Goal: Transaction & Acquisition: Purchase product/service

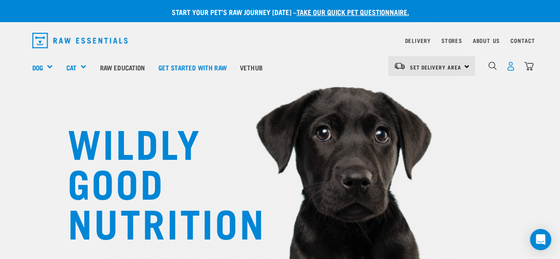
click at [511, 68] on img "dropdown navigation" at bounding box center [510, 65] width 9 height 9
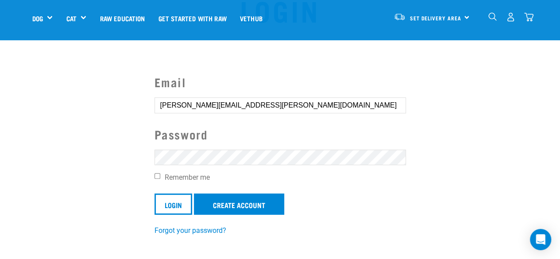
scroll to position [44, 0]
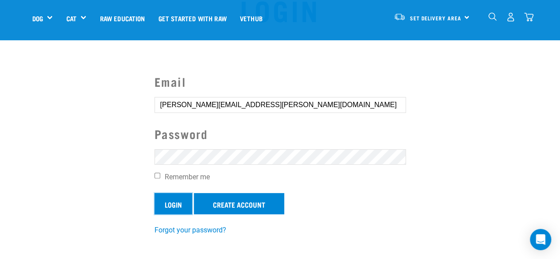
click at [169, 205] on input "Login" at bounding box center [173, 203] width 38 height 21
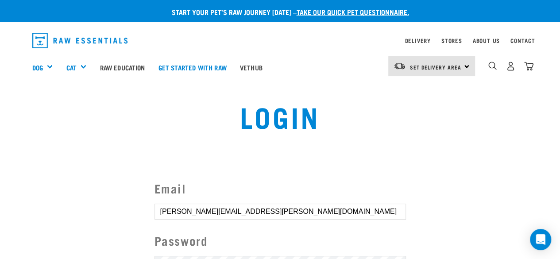
click at [0, 156] on article "Invalid username or password." at bounding box center [0, 129] width 0 height 259
click at [0, 157] on article "Invalid username or password." at bounding box center [0, 129] width 0 height 259
drag, startPoint x: 261, startPoint y: 170, endPoint x: 308, endPoint y: 141, distance: 55.5
click at [0, 169] on article "Invalid username or password." at bounding box center [0, 129] width 0 height 259
click at [20, 113] on button "delete" at bounding box center [16, 108] width 9 height 9
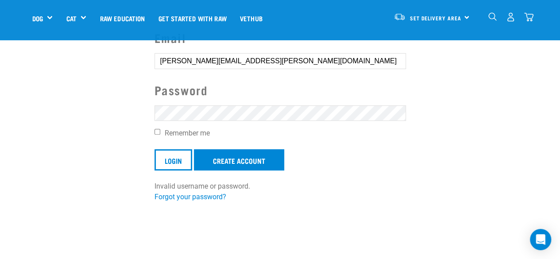
scroll to position [88, 0]
click at [157, 130] on input "Remember me" at bounding box center [157, 131] width 6 height 6
checkbox input "true"
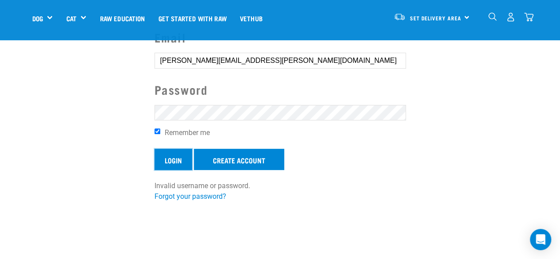
click at [167, 161] on input "Login" at bounding box center [173, 159] width 38 height 21
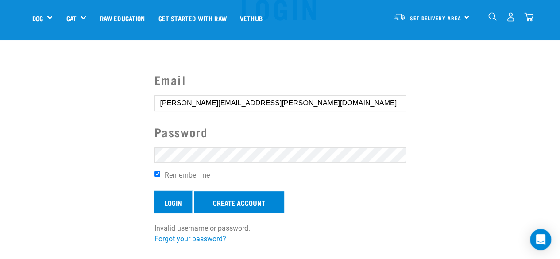
scroll to position [45, 0]
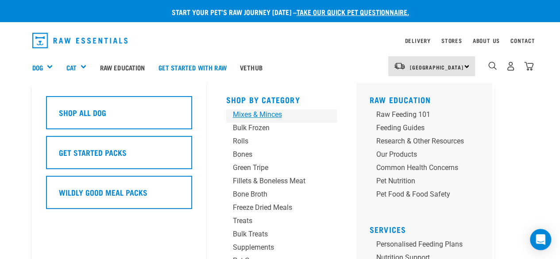
click at [238, 118] on div "Mixes & Minces" at bounding box center [274, 114] width 83 height 11
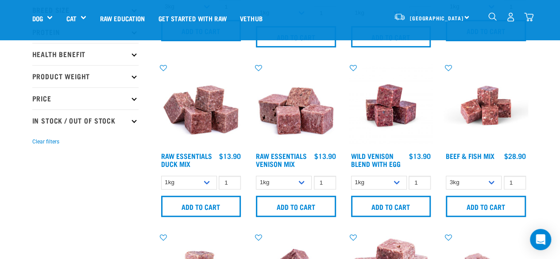
scroll to position [177, 0]
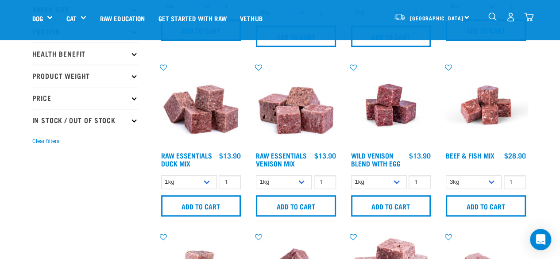
click at [300, 120] on img at bounding box center [296, 105] width 85 height 85
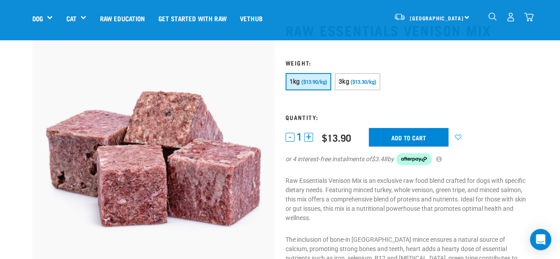
click at [308, 136] on button "+" at bounding box center [308, 137] width 9 height 9
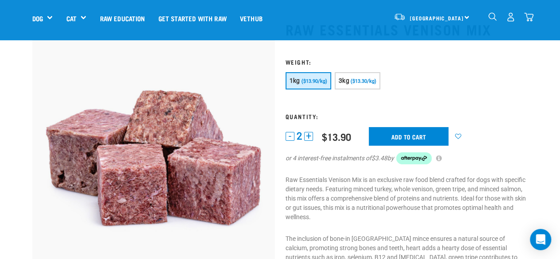
click at [307, 133] on button "+" at bounding box center [308, 136] width 9 height 9
click at [308, 135] on button "+" at bounding box center [308, 136] width 9 height 9
click at [411, 136] on input "Add to cart" at bounding box center [409, 136] width 80 height 19
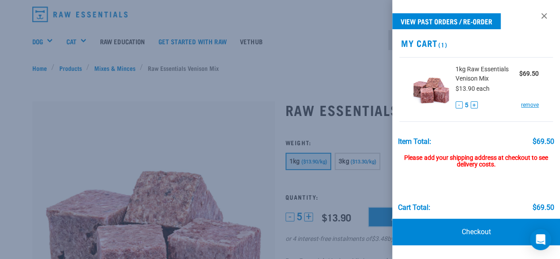
scroll to position [0, 0]
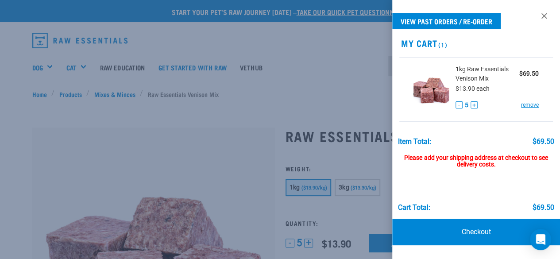
click at [342, 67] on div at bounding box center [280, 129] width 560 height 259
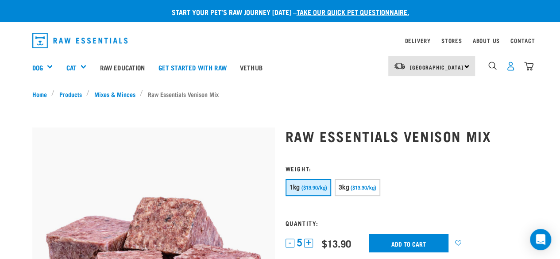
click at [506, 69] on img "dropdown navigation" at bounding box center [510, 65] width 9 height 9
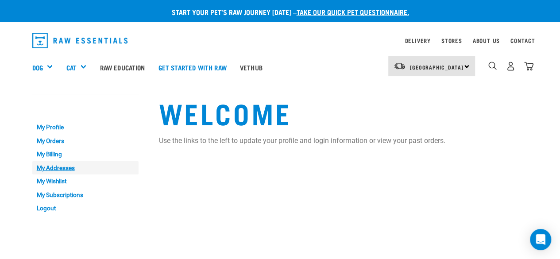
click at [59, 167] on link "My Addresses" at bounding box center [85, 168] width 106 height 14
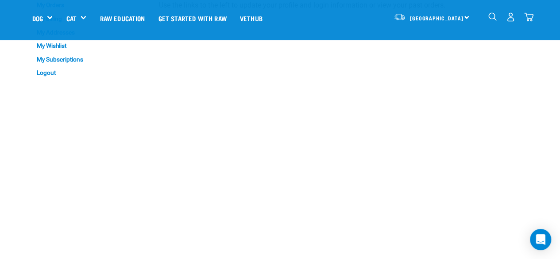
scroll to position [76, 0]
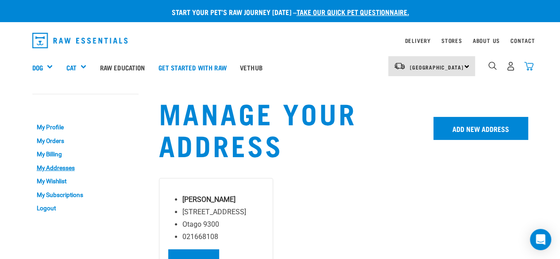
click at [527, 65] on img "dropdown navigation" at bounding box center [528, 65] width 9 height 9
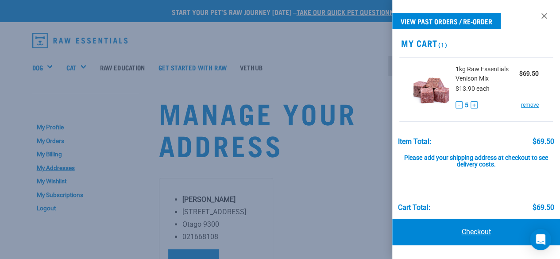
click at [460, 232] on link "Checkout" at bounding box center [476, 232] width 168 height 27
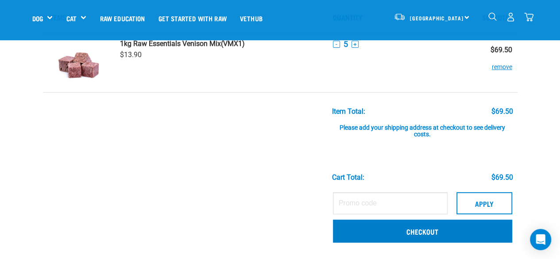
scroll to position [44, 0]
click at [415, 234] on link "Checkout" at bounding box center [422, 230] width 179 height 23
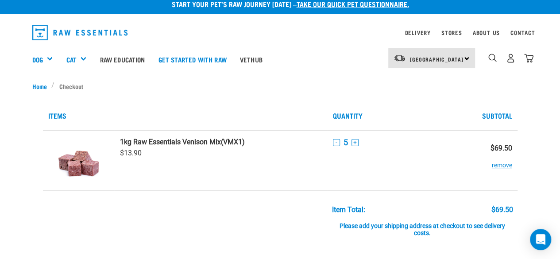
scroll to position [6, 0]
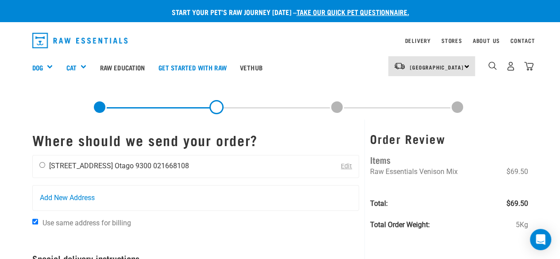
click at [40, 166] on input "radio" at bounding box center [42, 165] width 6 height 6
radio input "true"
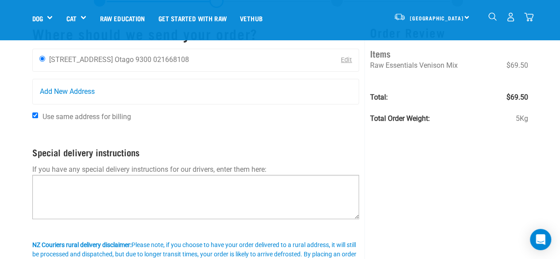
scroll to position [44, 0]
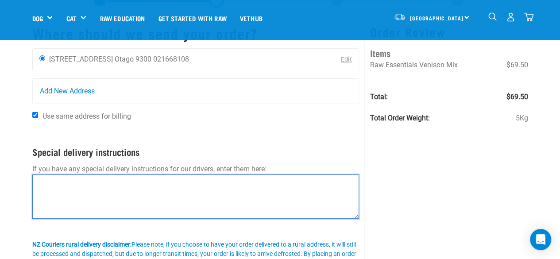
click at [71, 182] on textarea at bounding box center [195, 196] width 327 height 44
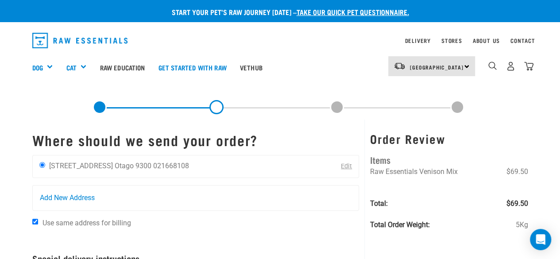
scroll to position [0, 0]
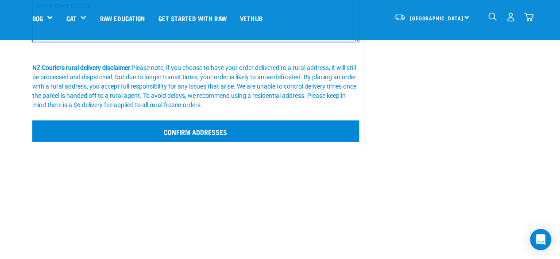
type textarea "Front door please"
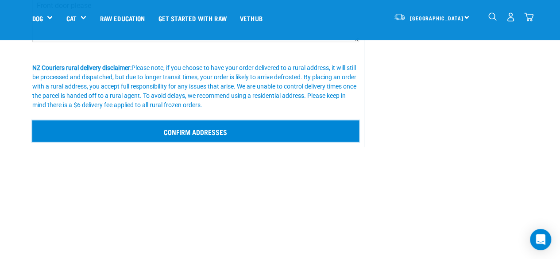
scroll to position [221, 0]
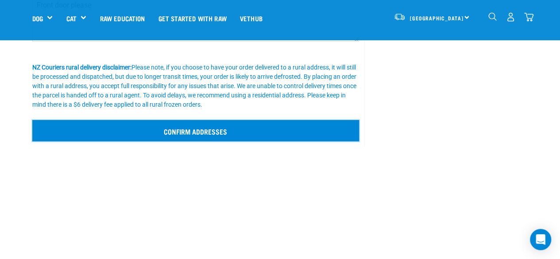
click at [207, 133] on input "Confirm addresses" at bounding box center [195, 130] width 327 height 21
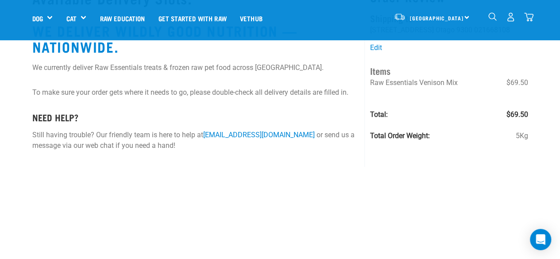
scroll to position [44, 0]
click at [327, 96] on p "To make sure your order gets where it needs to go, please double-check all deli…" at bounding box center [195, 92] width 327 height 11
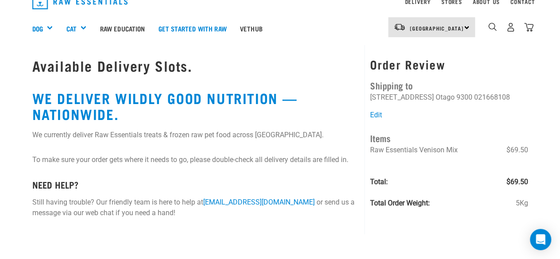
scroll to position [0, 0]
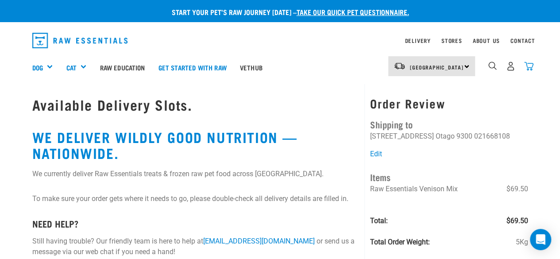
click at [528, 65] on img "dropdown navigation" at bounding box center [528, 65] width 9 height 9
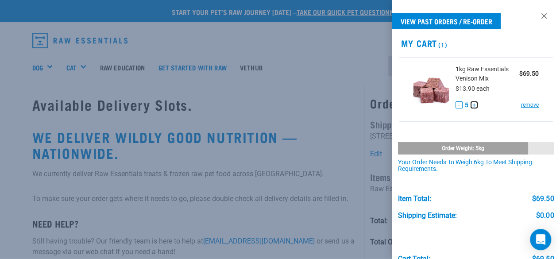
click at [471, 105] on button "+" at bounding box center [473, 104] width 7 height 7
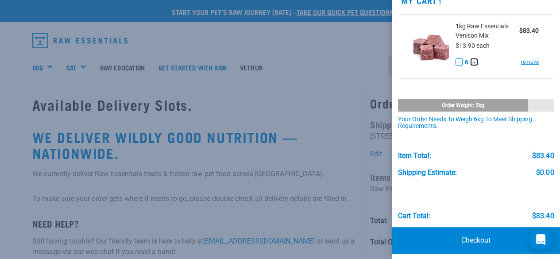
scroll to position [48, 0]
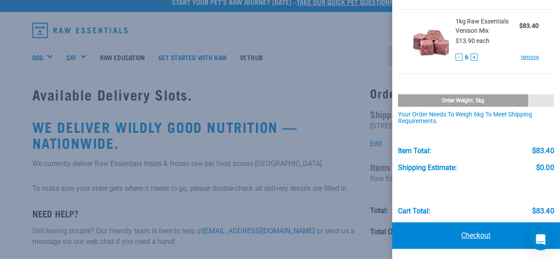
click at [457, 237] on link "Checkout" at bounding box center [476, 235] width 168 height 27
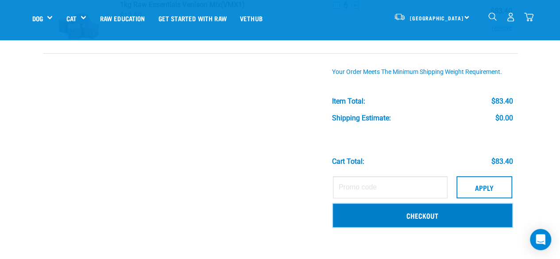
click at [430, 220] on link "Checkout" at bounding box center [422, 215] width 179 height 23
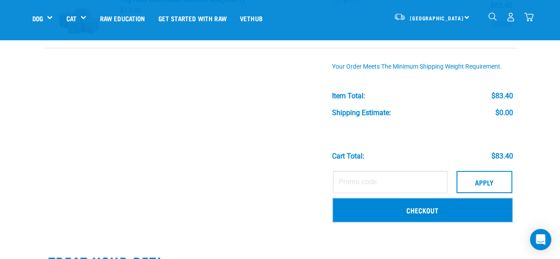
scroll to position [88, 0]
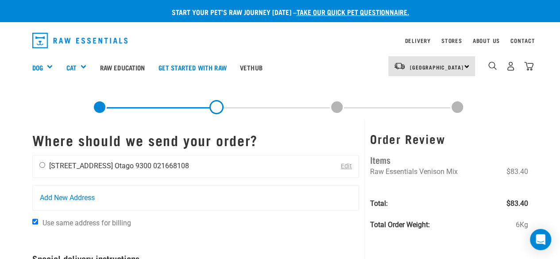
click at [36, 166] on div "Jane Petraska 18 Middleton Road Otago 9300 021668108" at bounding box center [114, 166] width 163 height 22
click at [40, 163] on input "radio" at bounding box center [42, 165] width 6 height 6
radio input "true"
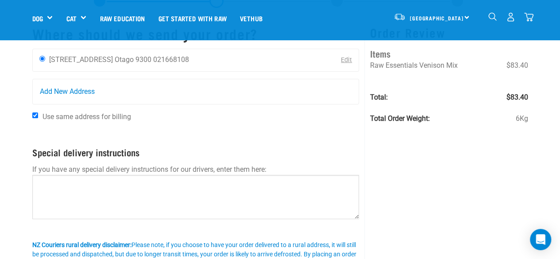
scroll to position [44, 0]
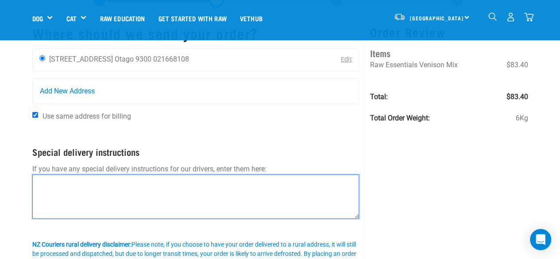
click at [153, 194] on textarea at bounding box center [195, 196] width 327 height 44
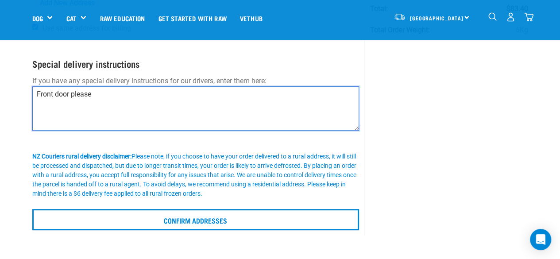
scroll to position [132, 0]
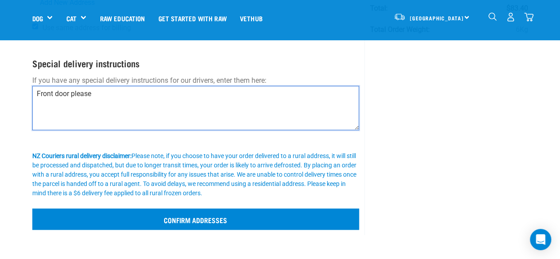
type textarea "Front door please"
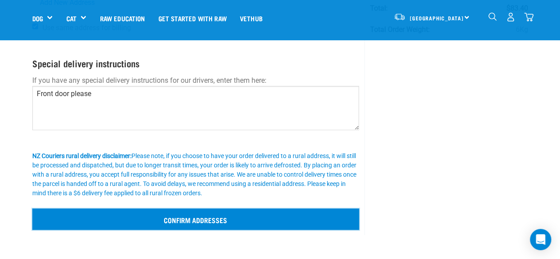
click at [192, 224] on input "Confirm addresses" at bounding box center [195, 218] width 327 height 21
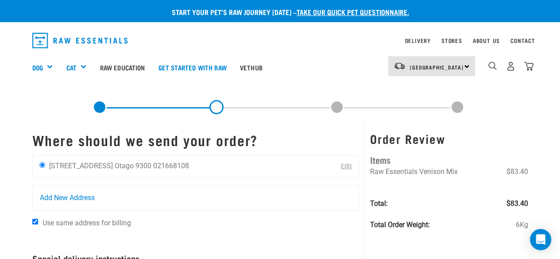
scroll to position [0, 0]
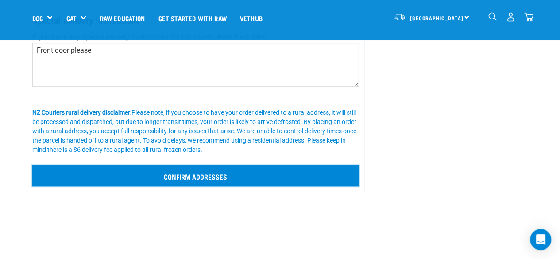
click at [190, 176] on input "Confirm addresses" at bounding box center [195, 175] width 327 height 21
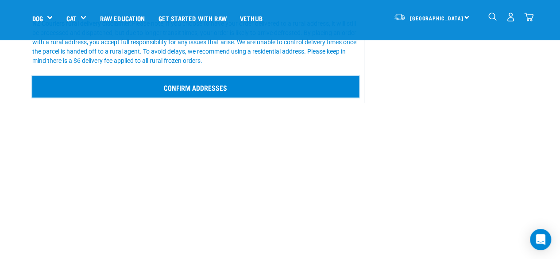
scroll to position [265, 0]
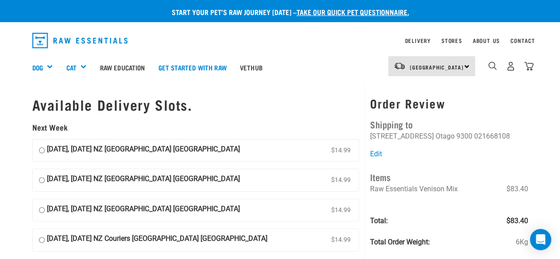
click at [42, 153] on input "16 September, Tuesday NZ Couriers South Island Long Haul $14.99" at bounding box center [42, 150] width 6 height 13
radio input "true"
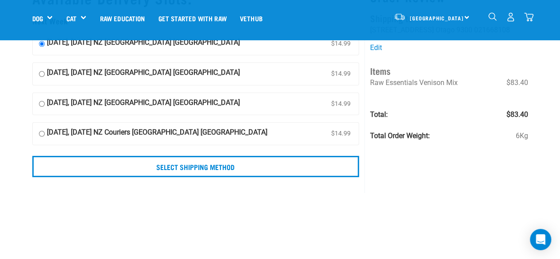
scroll to position [44, 0]
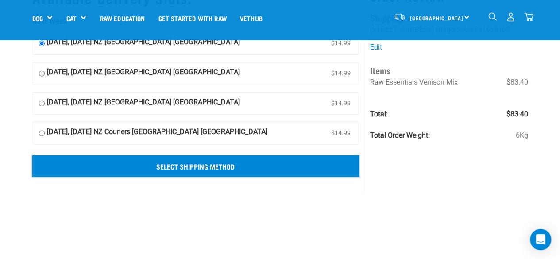
click at [164, 170] on input "Select Shipping Method" at bounding box center [195, 165] width 327 height 21
click at [185, 162] on input "Select Shipping Method" at bounding box center [195, 165] width 327 height 21
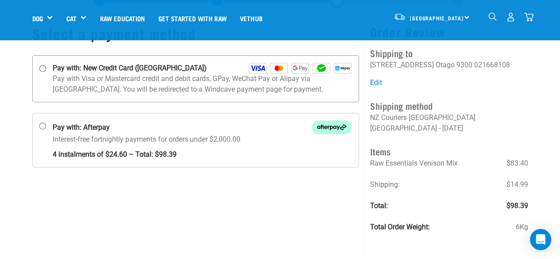
scroll to position [44, 0]
click at [41, 68] on input "Pay with: New Credit Card (Windcave)" at bounding box center [42, 68] width 7 height 7
radio input "true"
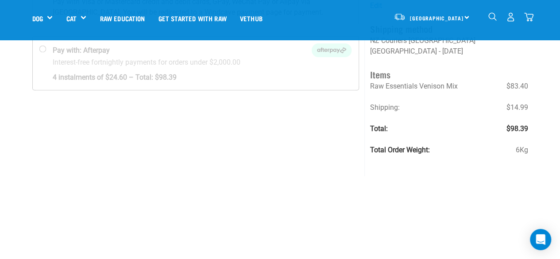
scroll to position [124, 0]
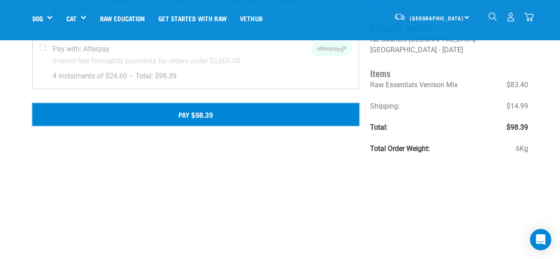
scroll to position [122, 0]
click at [213, 115] on button "Pay $98.39" at bounding box center [195, 114] width 327 height 22
